Goal: Check status: Check status

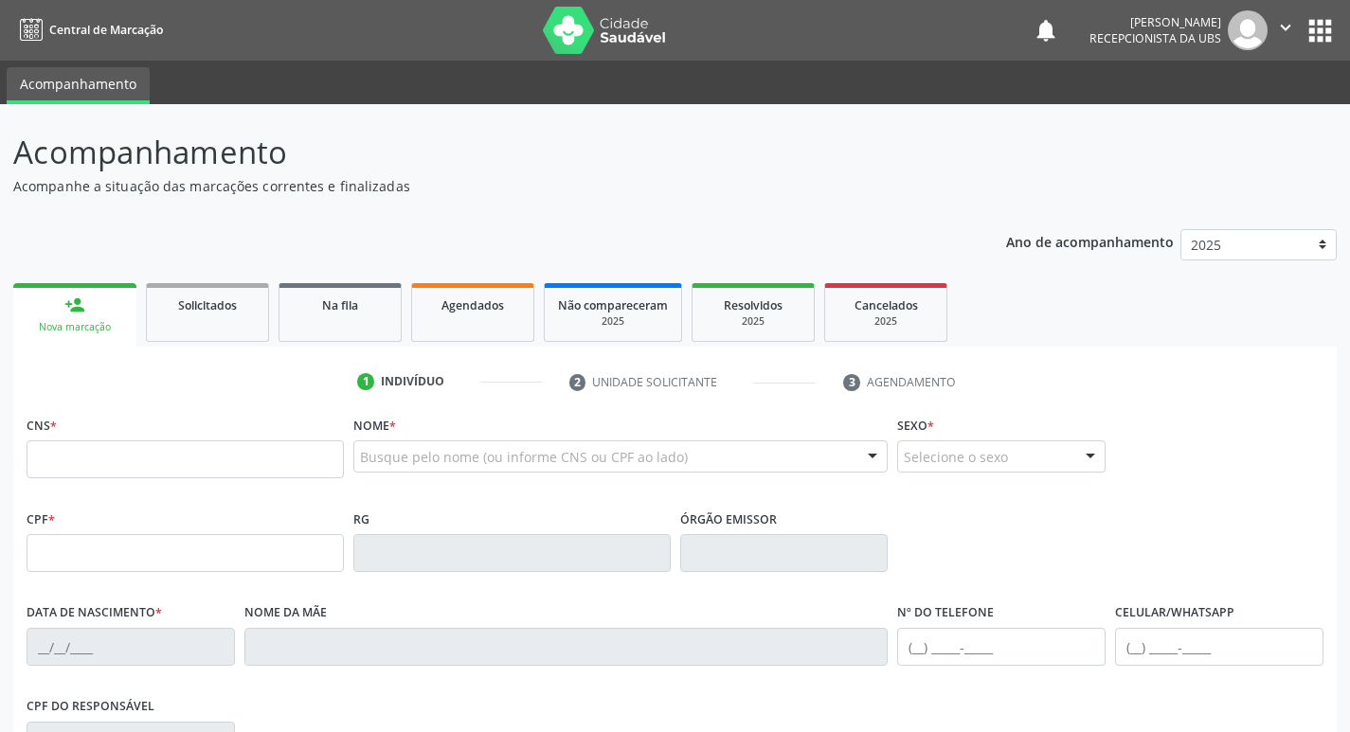
click at [481, 310] on span "Agendados" at bounding box center [473, 306] width 63 height 16
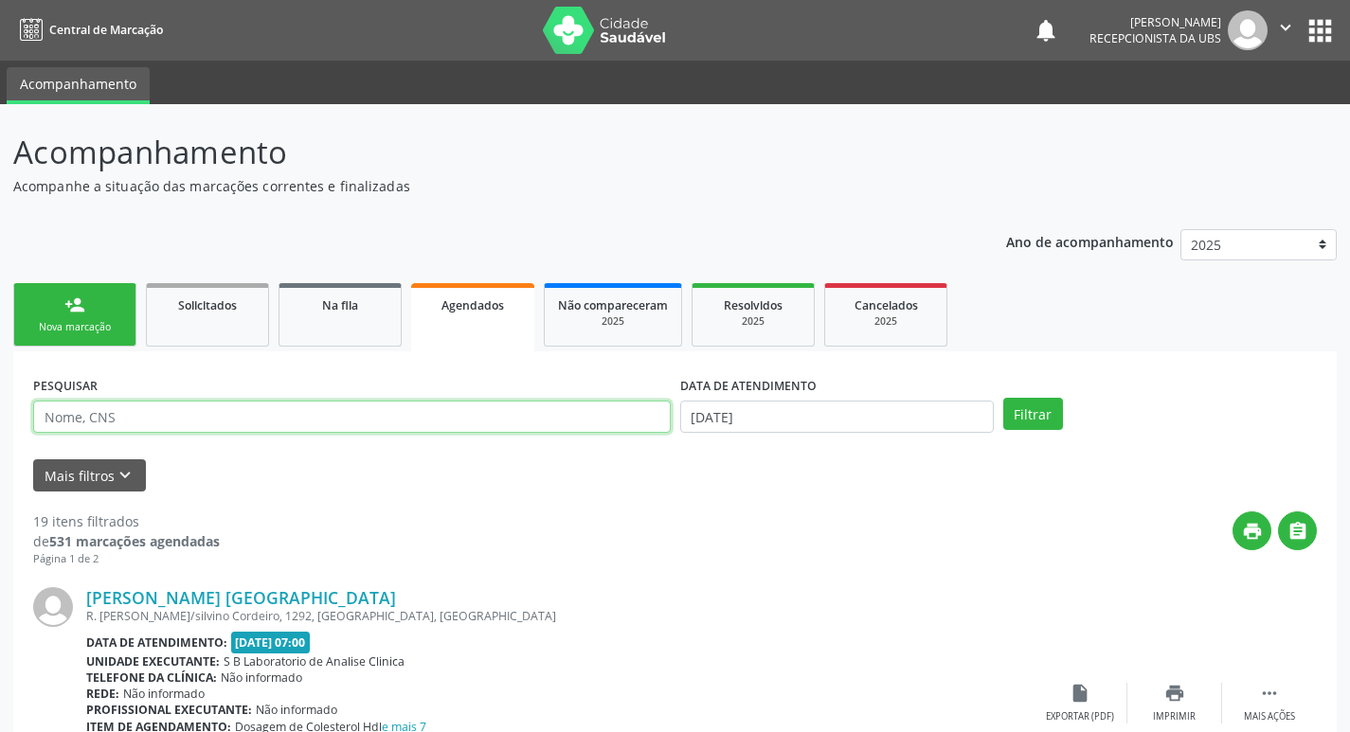
click at [327, 426] on input "text" at bounding box center [352, 417] width 638 height 32
type input "mauriceia"
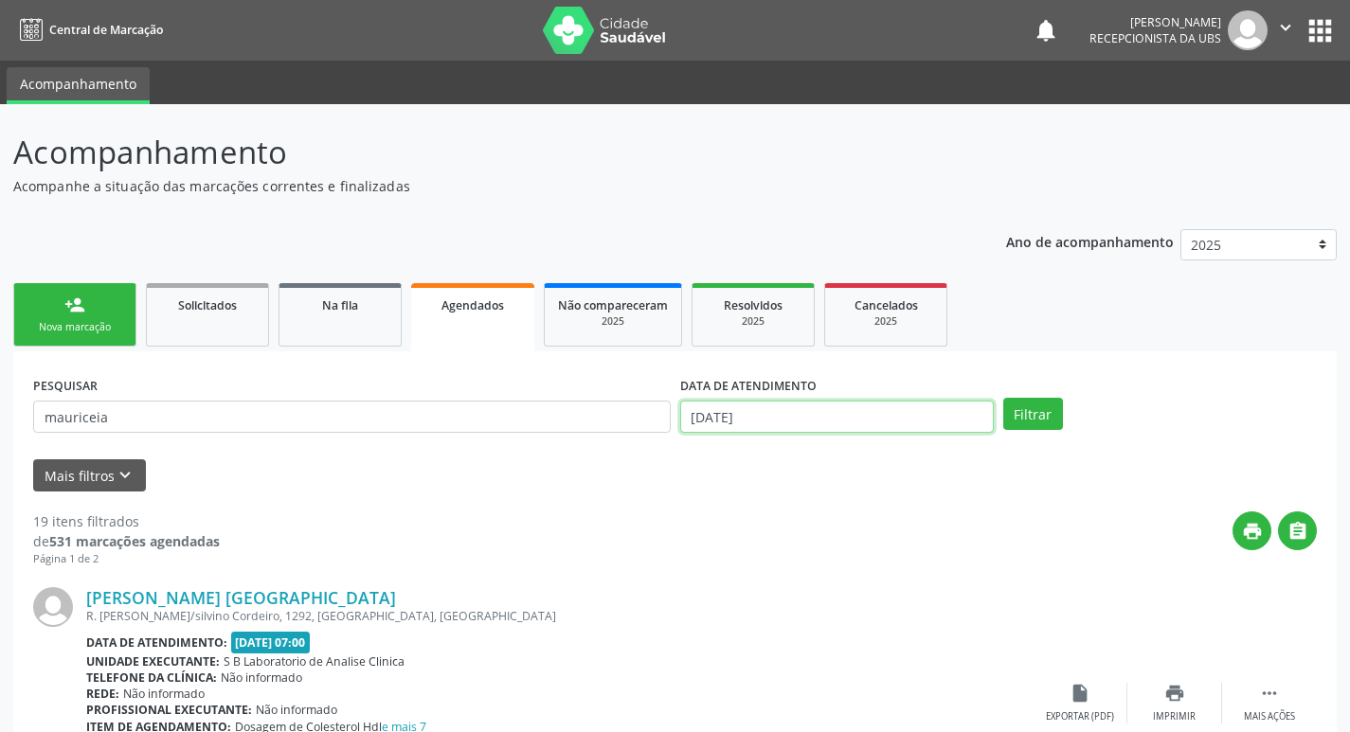
click at [710, 412] on input "[DATE]" at bounding box center [837, 417] width 314 height 32
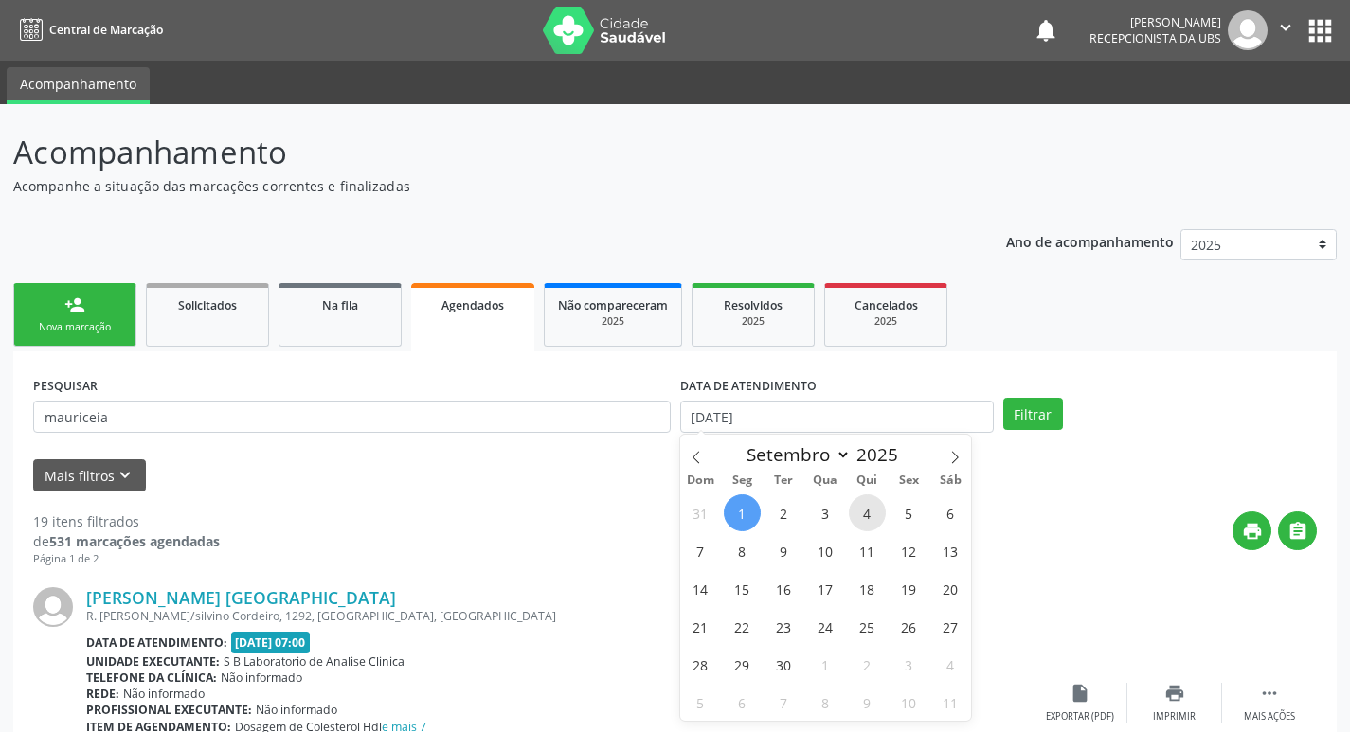
click at [868, 510] on span "4" at bounding box center [867, 513] width 37 height 37
type input "[DATE]"
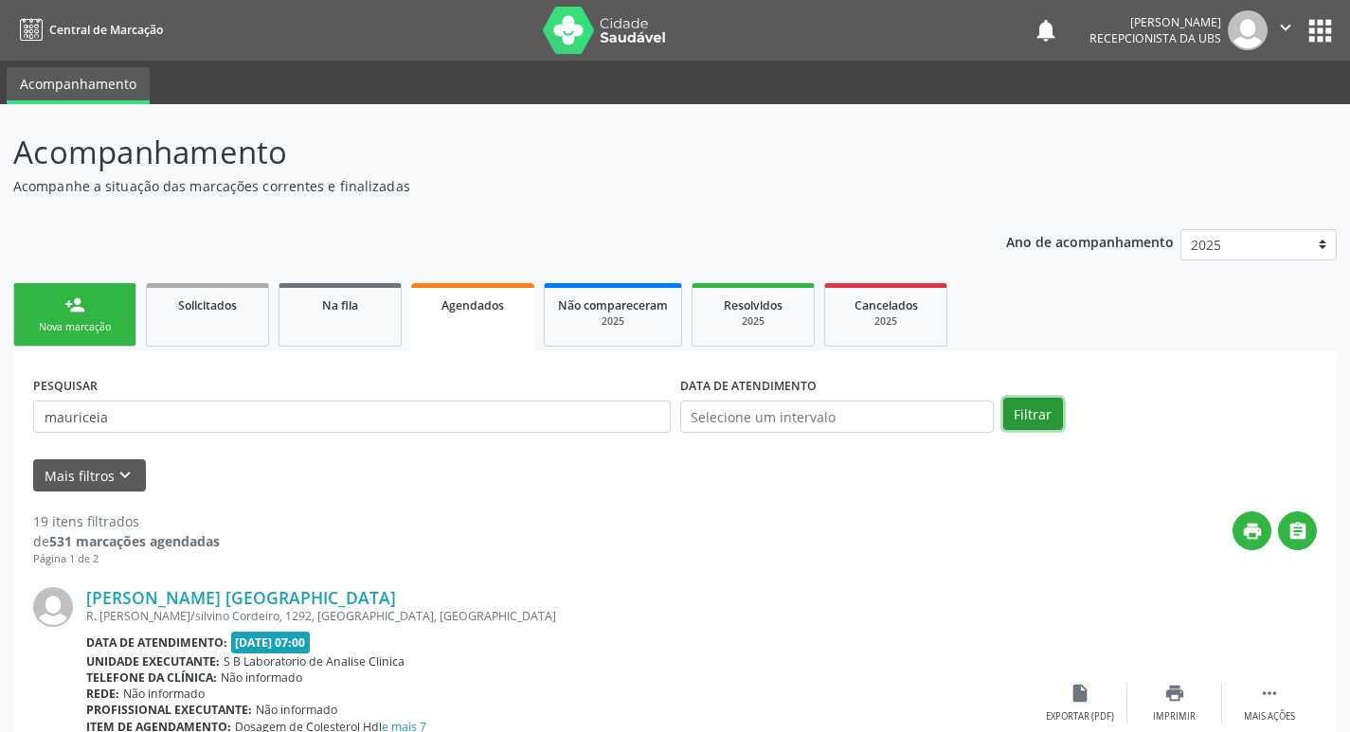
click at [1017, 414] on button "Filtrar" at bounding box center [1033, 414] width 60 height 32
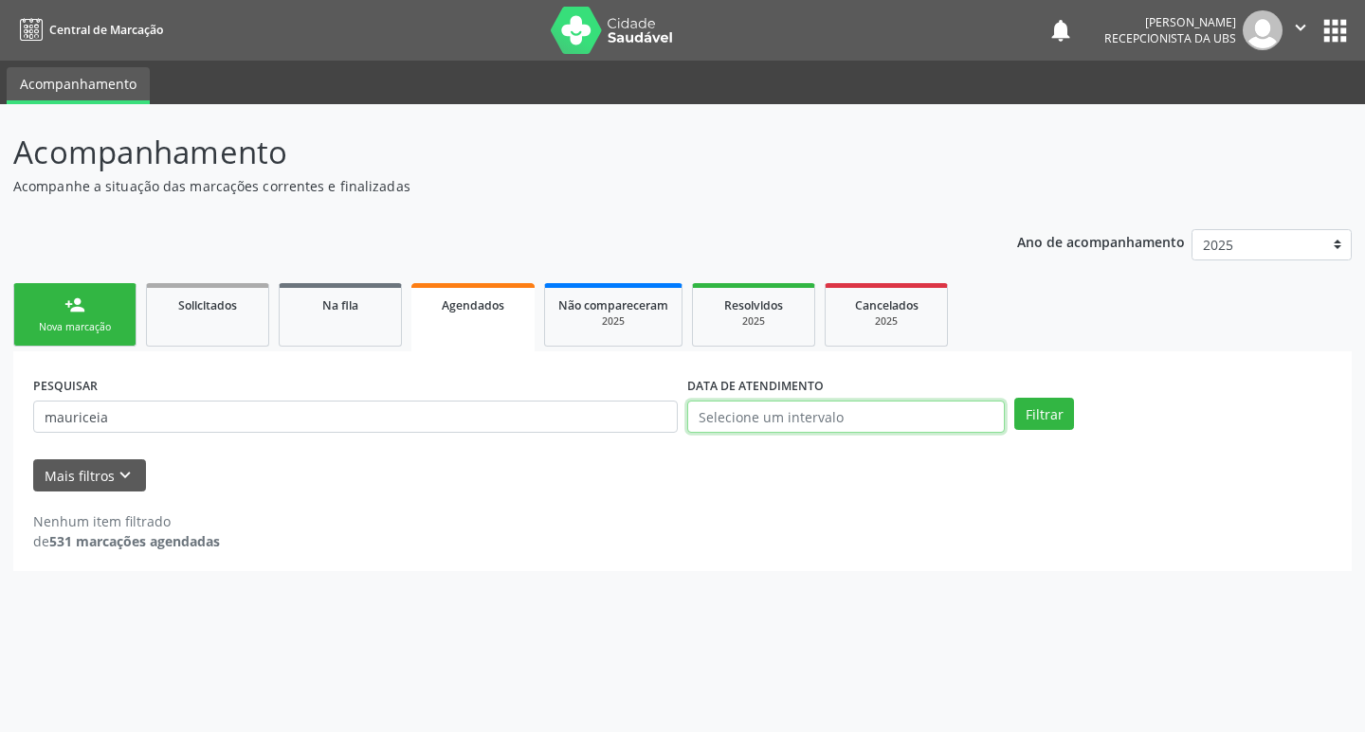
click at [777, 417] on input "text" at bounding box center [845, 417] width 317 height 32
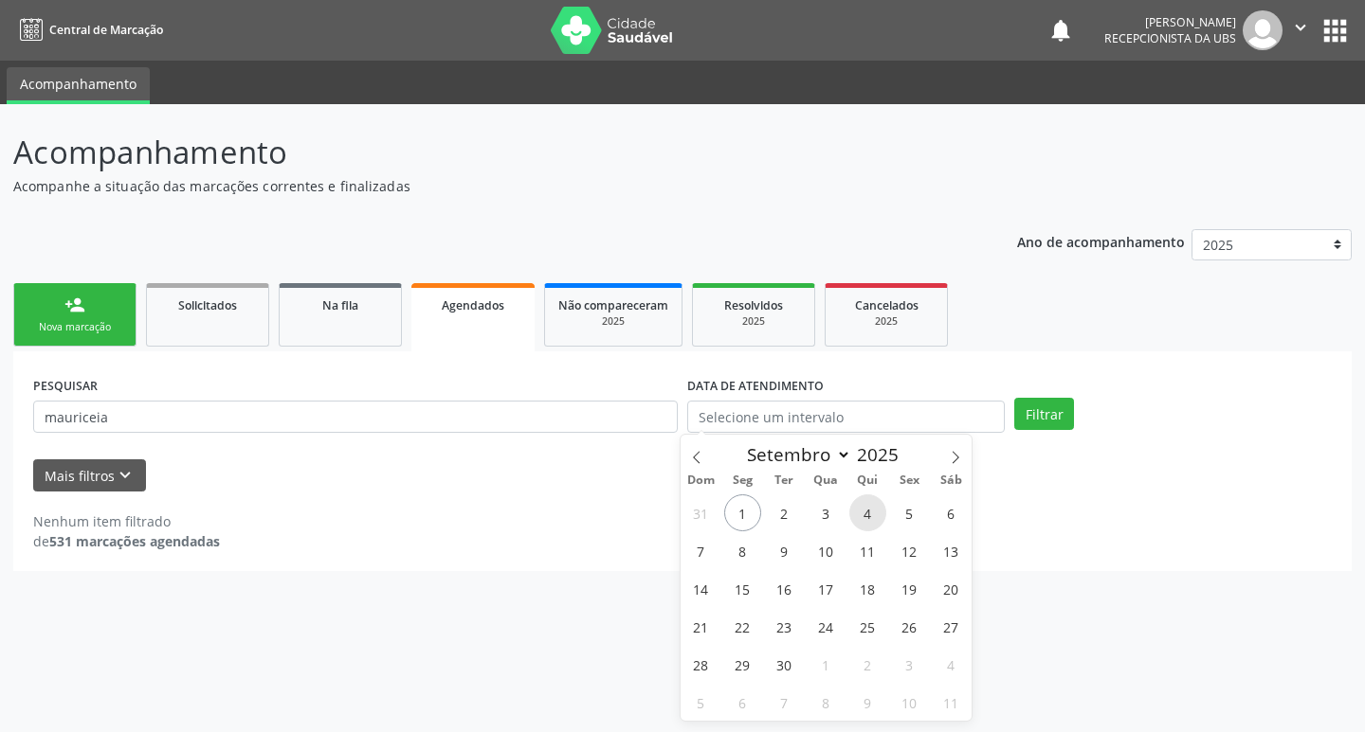
click at [864, 514] on span "4" at bounding box center [867, 513] width 37 height 37
type input "[DATE]"
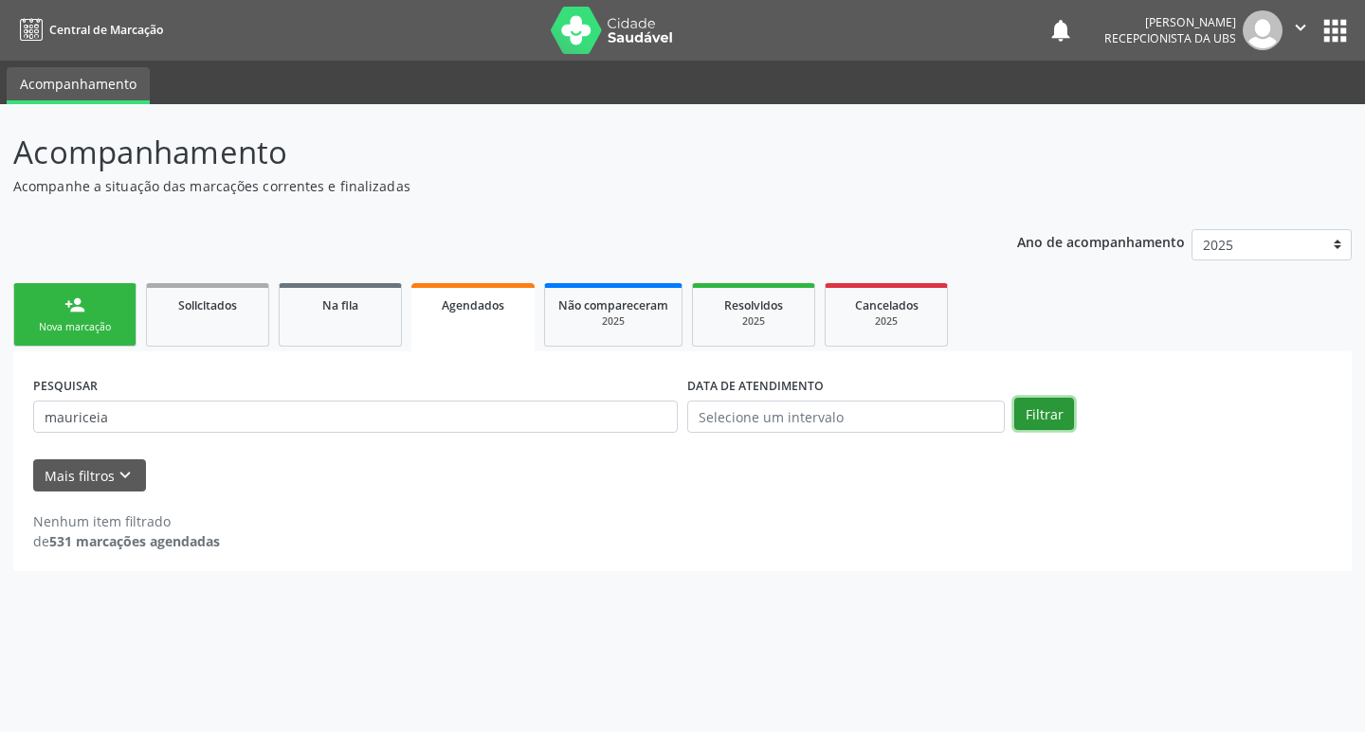
click at [1040, 412] on button "Filtrar" at bounding box center [1044, 414] width 60 height 32
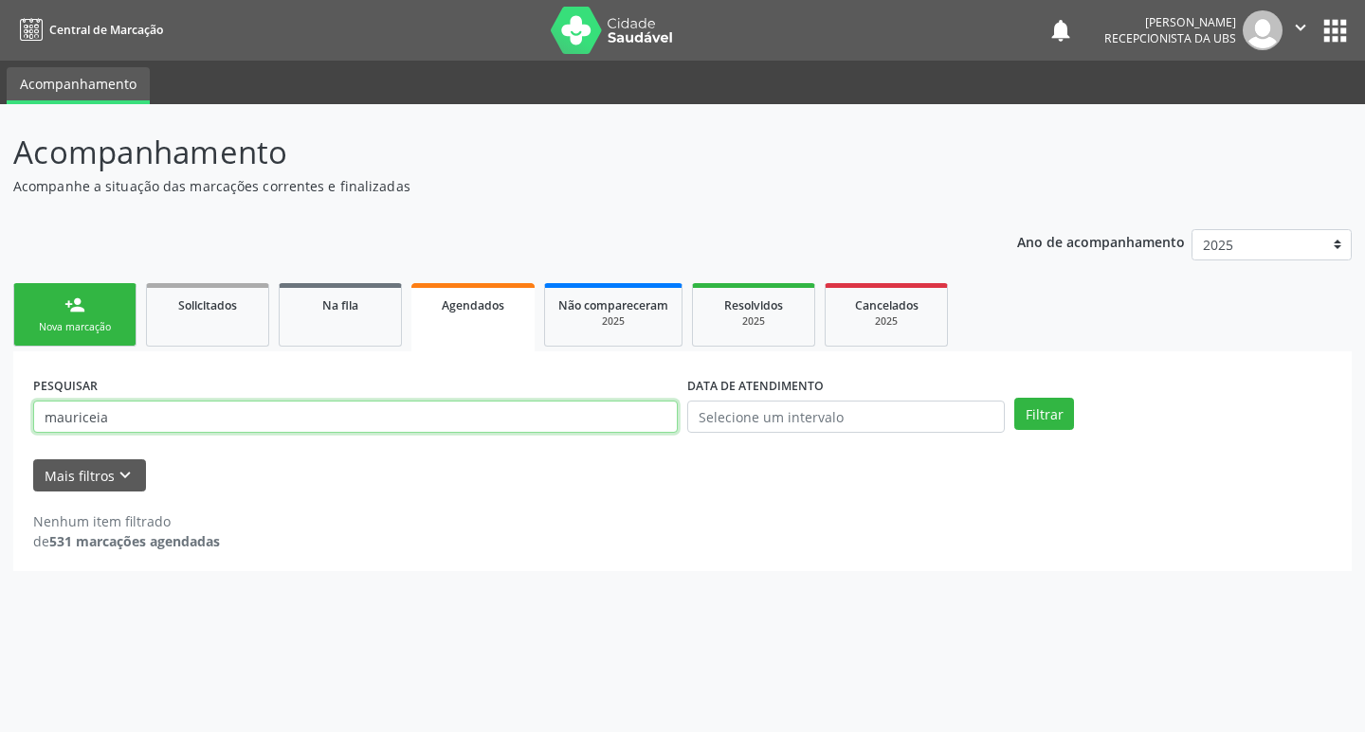
click at [141, 419] on input "mauriceia" at bounding box center [355, 417] width 644 height 32
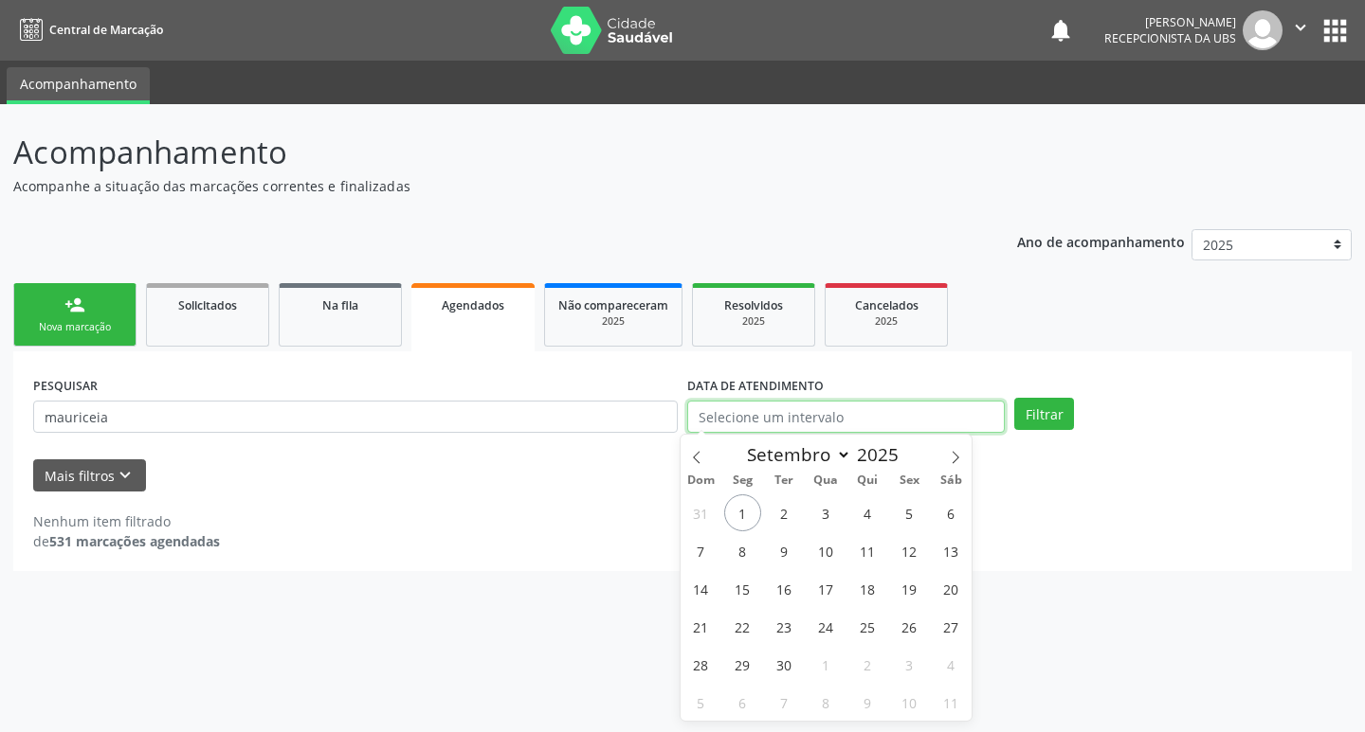
click at [869, 423] on input "text" at bounding box center [845, 417] width 317 height 32
drag, startPoint x: 732, startPoint y: 660, endPoint x: 735, endPoint y: 651, distance: 9.9
click at [735, 651] on span "29" at bounding box center [742, 664] width 37 height 37
type input "[DATE]"
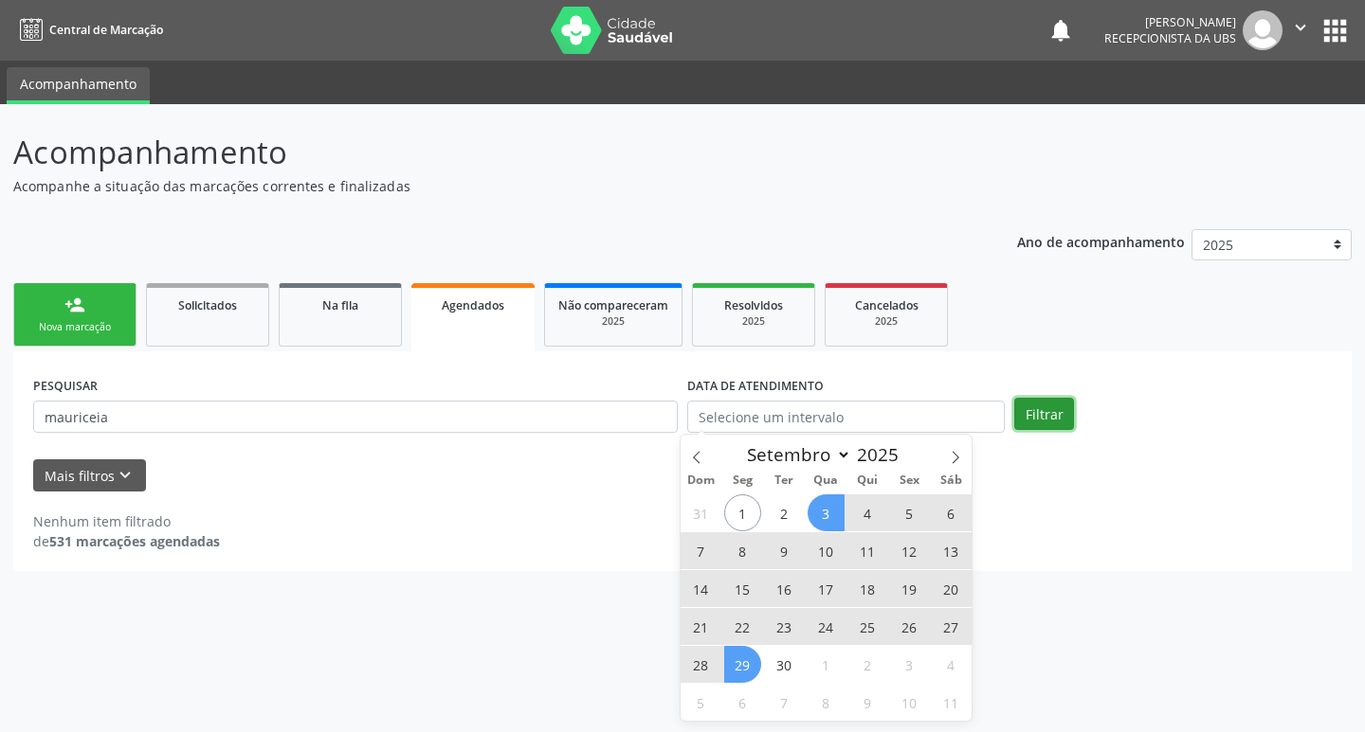
click at [1065, 417] on button "Filtrar" at bounding box center [1044, 414] width 60 height 32
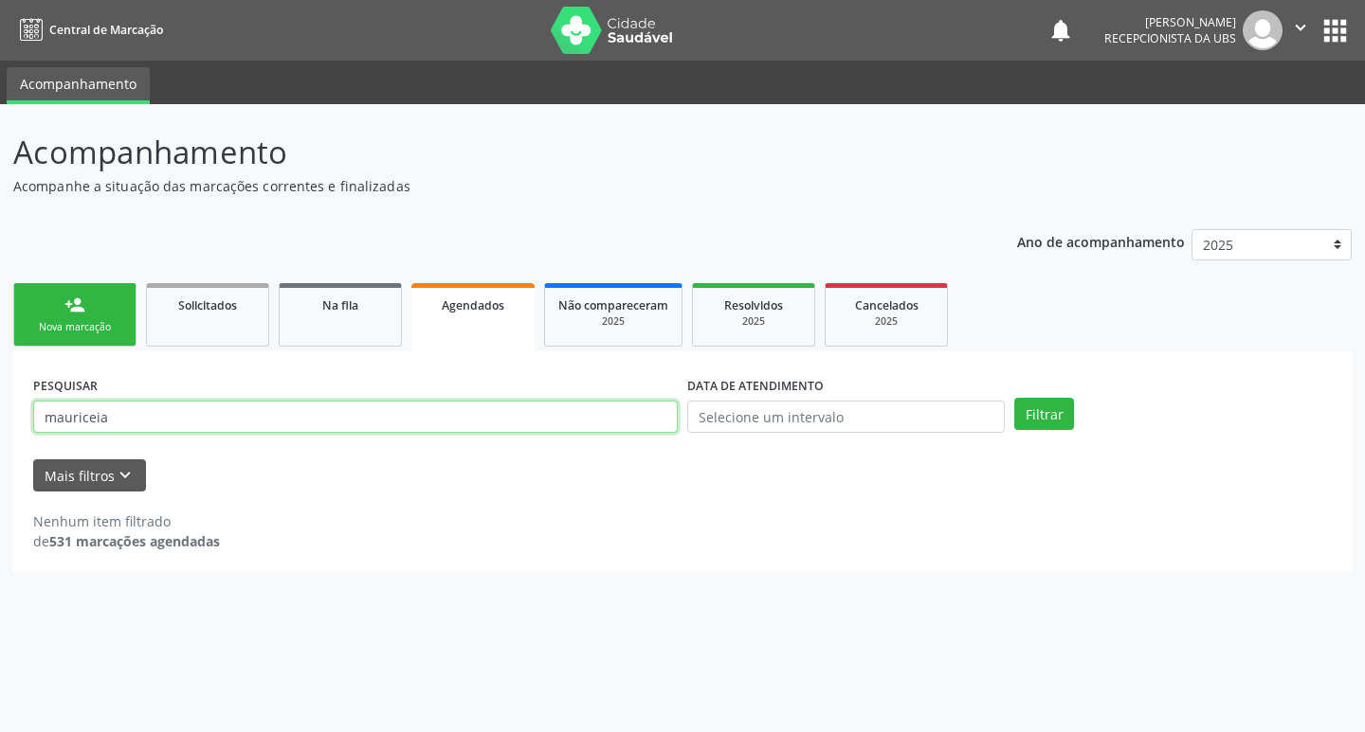
click at [147, 421] on input "mauriceia" at bounding box center [355, 417] width 644 height 32
type input "m"
type input "anny"
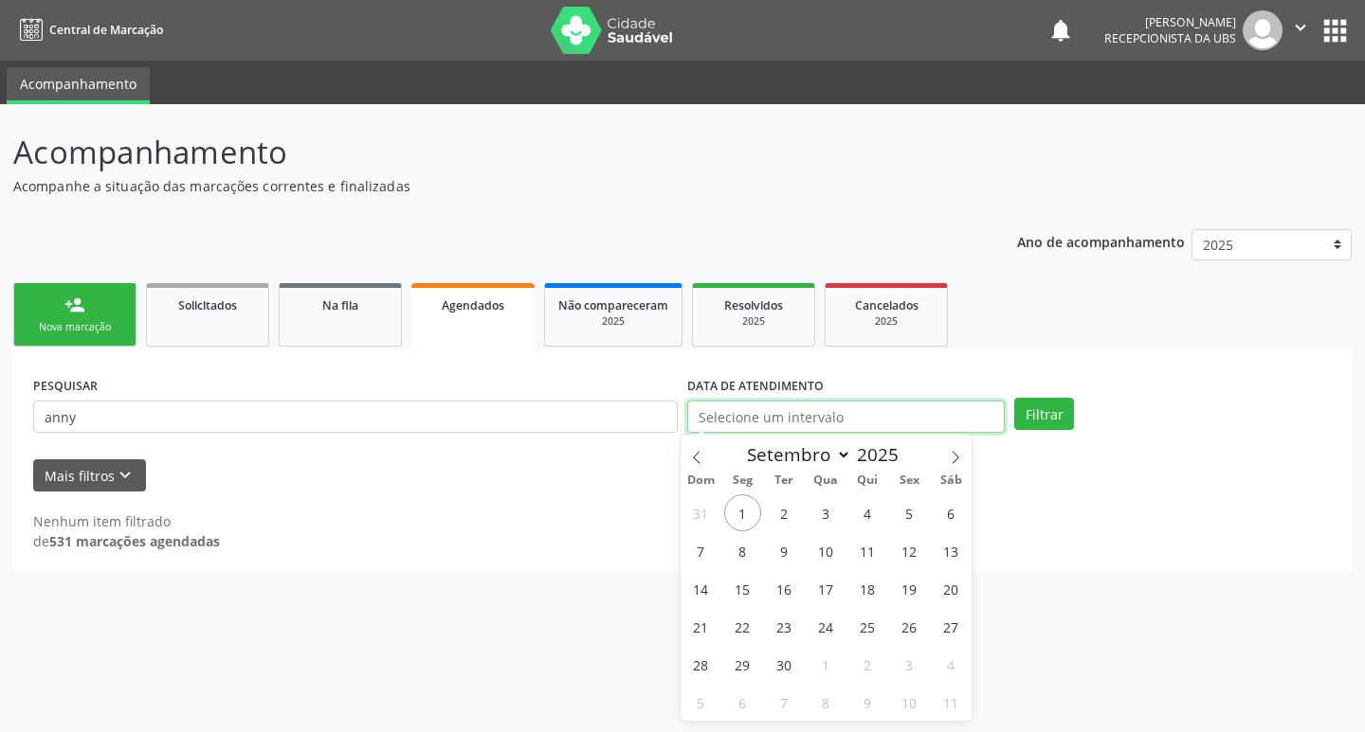
click at [731, 406] on input "text" at bounding box center [845, 417] width 317 height 32
click at [859, 512] on span "4" at bounding box center [867, 513] width 37 height 37
type input "[DATE]"
click at [1030, 411] on button "Filtrar" at bounding box center [1044, 414] width 60 height 32
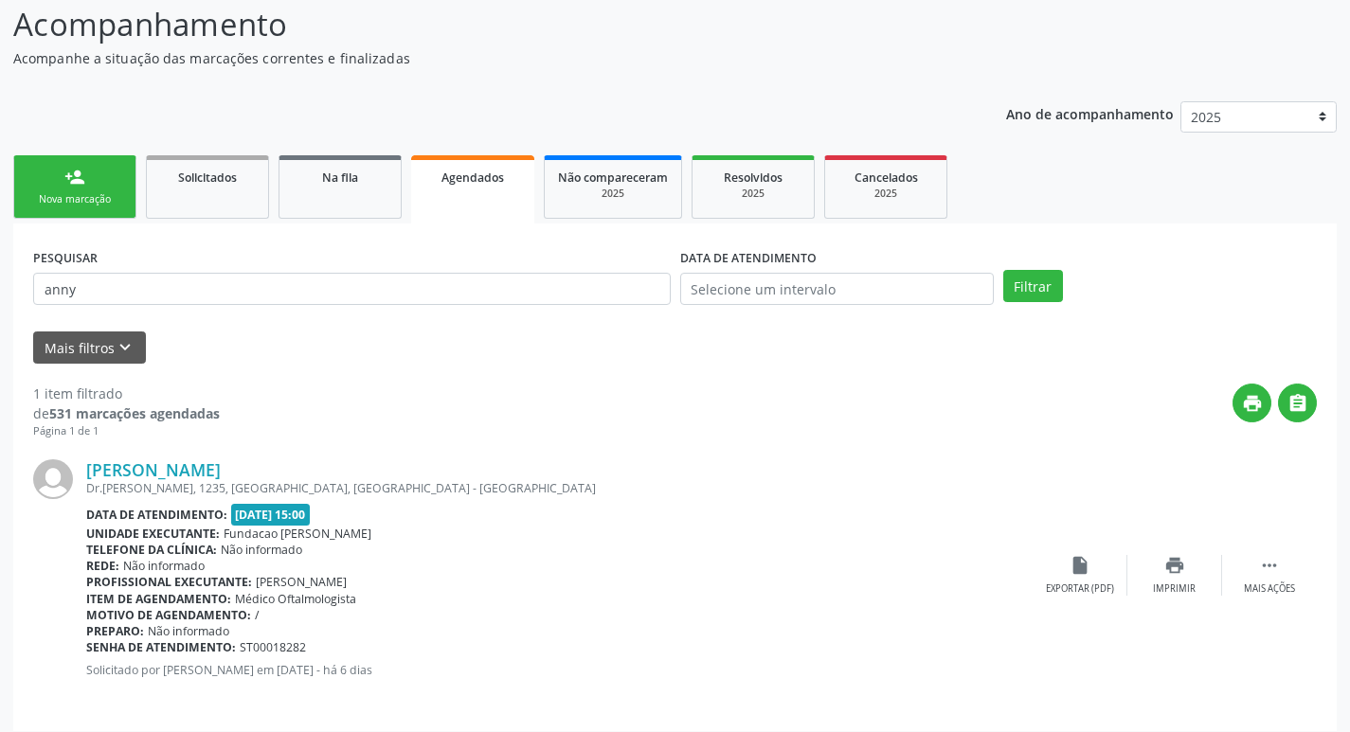
scroll to position [140, 0]
